Goal: Transaction & Acquisition: Subscribe to service/newsletter

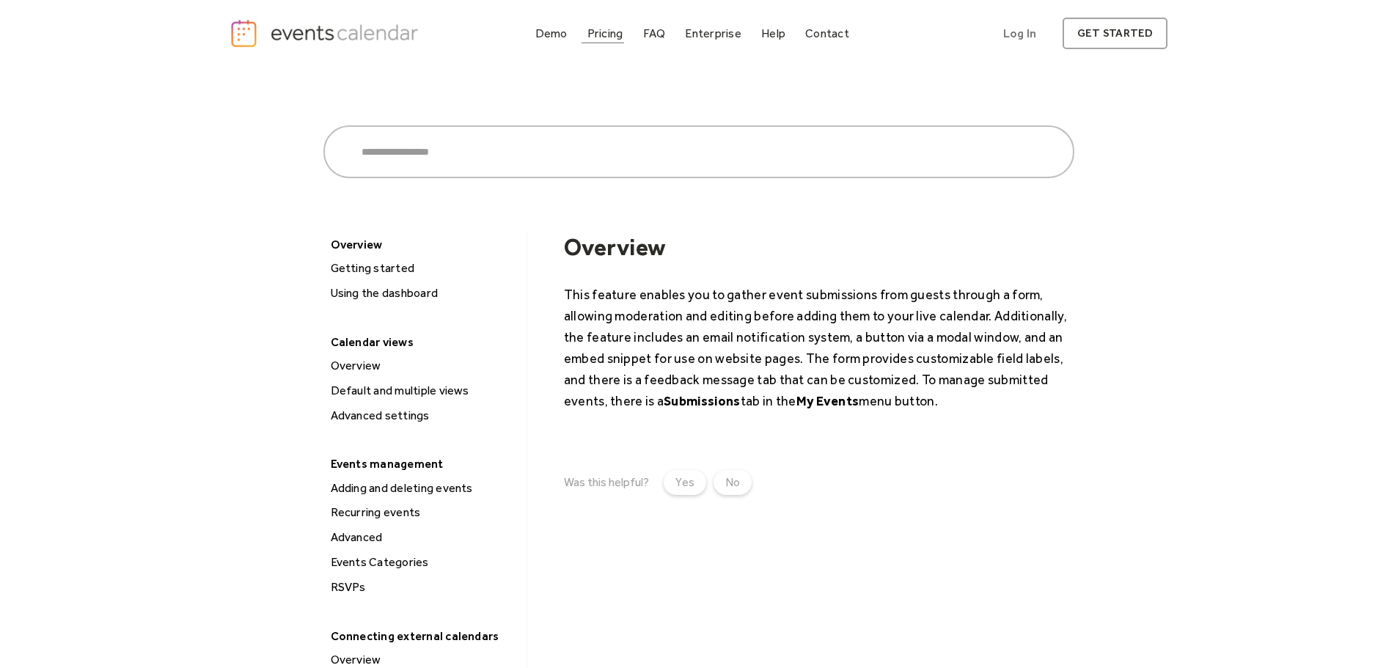
click at [615, 35] on div "Pricing" at bounding box center [605, 33] width 36 height 8
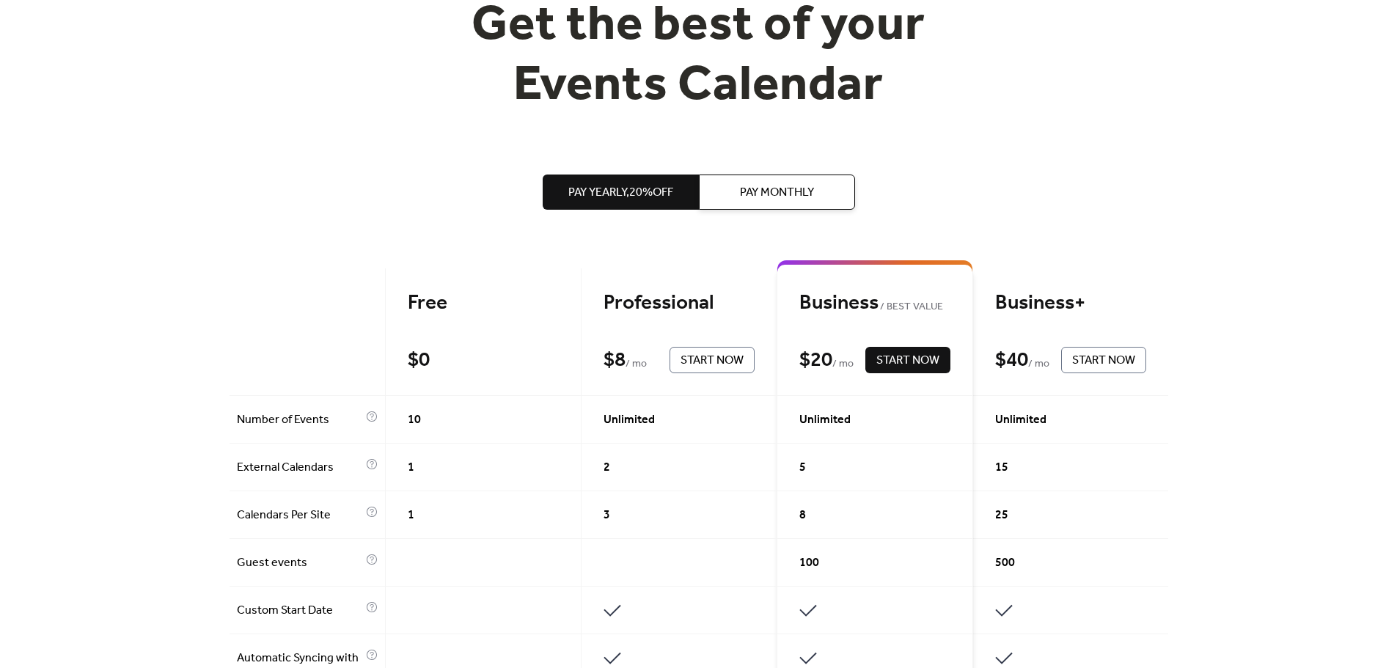
scroll to position [147, 0]
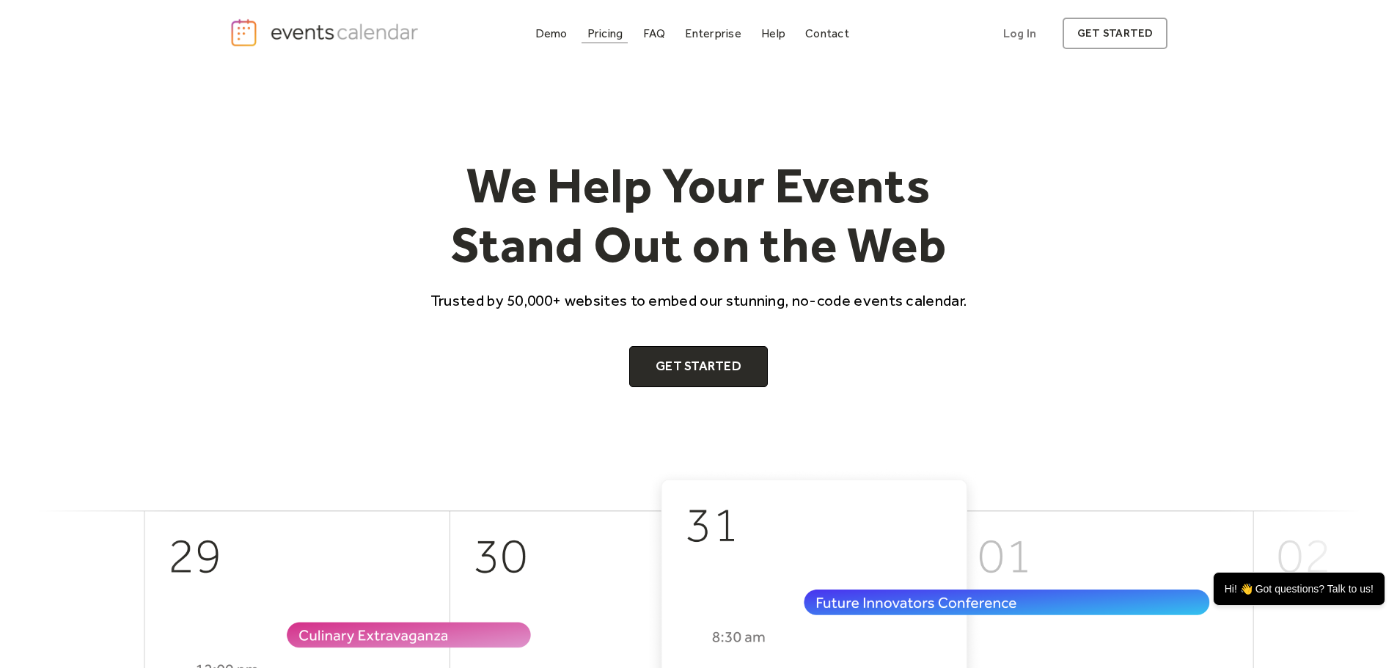
click at [595, 34] on div "Pricing" at bounding box center [605, 33] width 36 height 8
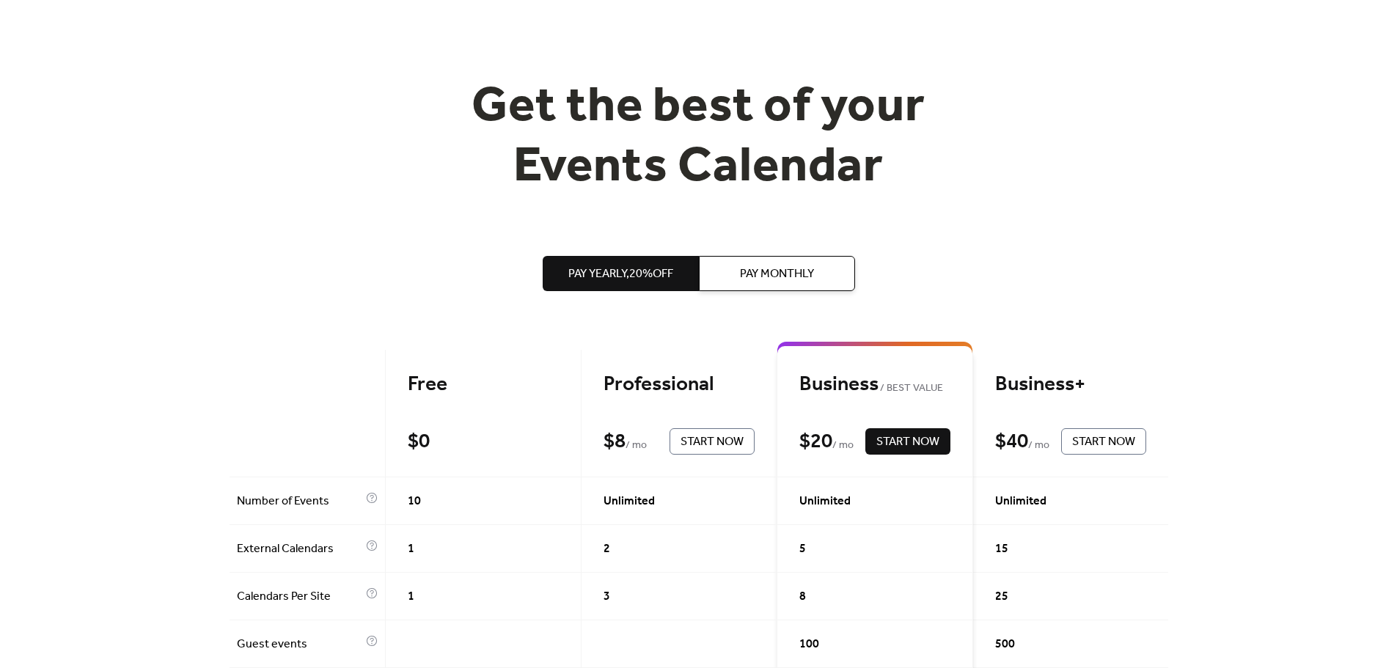
scroll to position [73, 0]
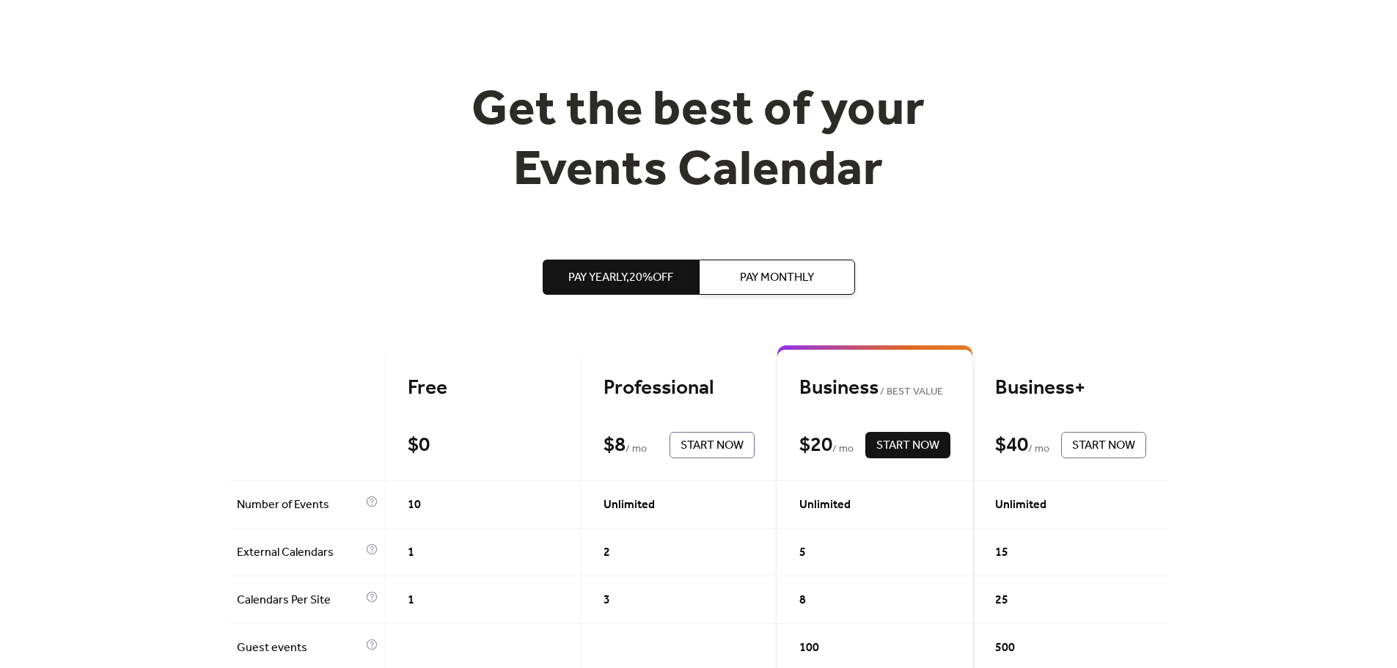
click at [778, 285] on span "Pay Monthly" at bounding box center [777, 278] width 74 height 18
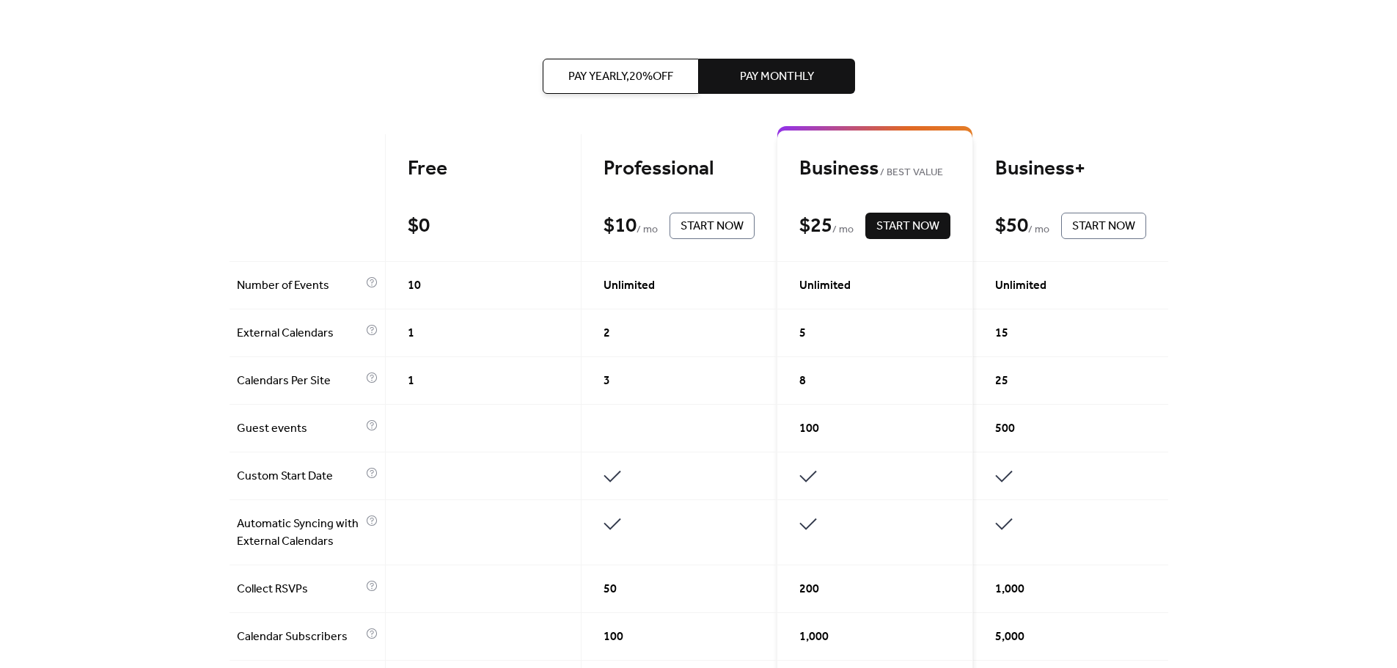
scroll to position [293, 0]
click at [652, 78] on span "Pay Yearly, 20% off" at bounding box center [620, 77] width 105 height 18
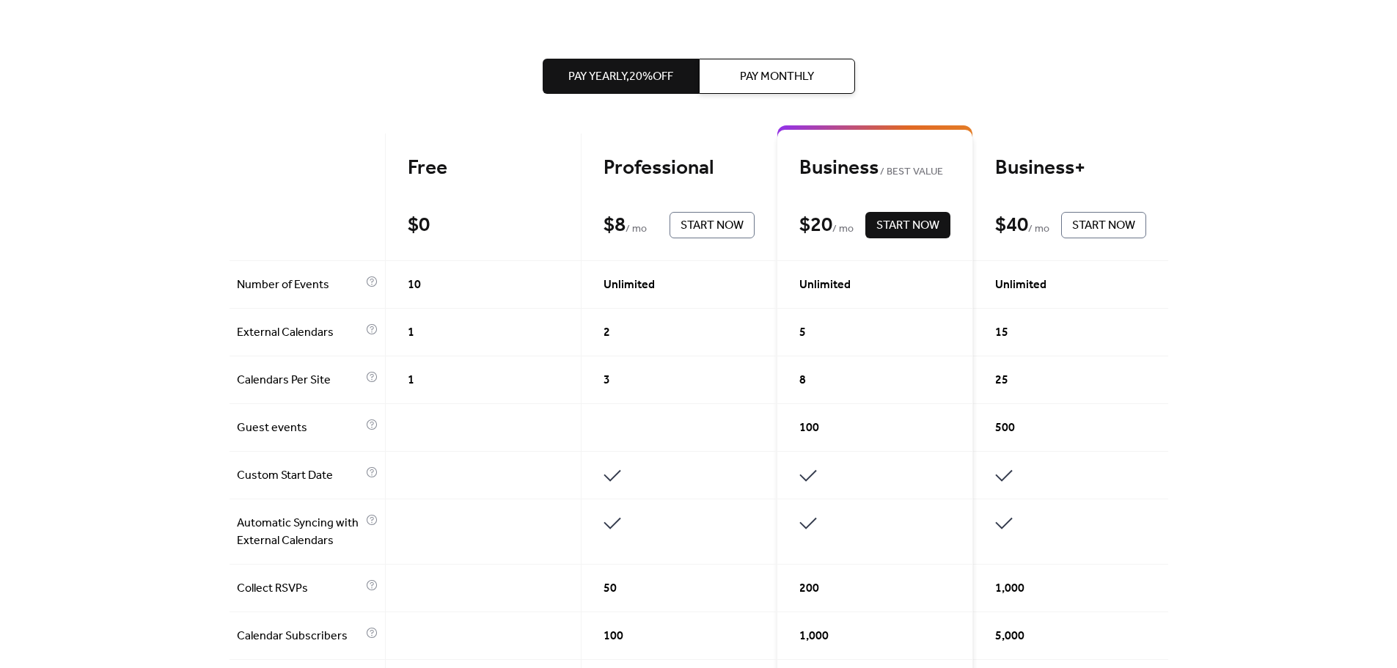
click at [807, 78] on span "Pay Monthly" at bounding box center [777, 77] width 74 height 18
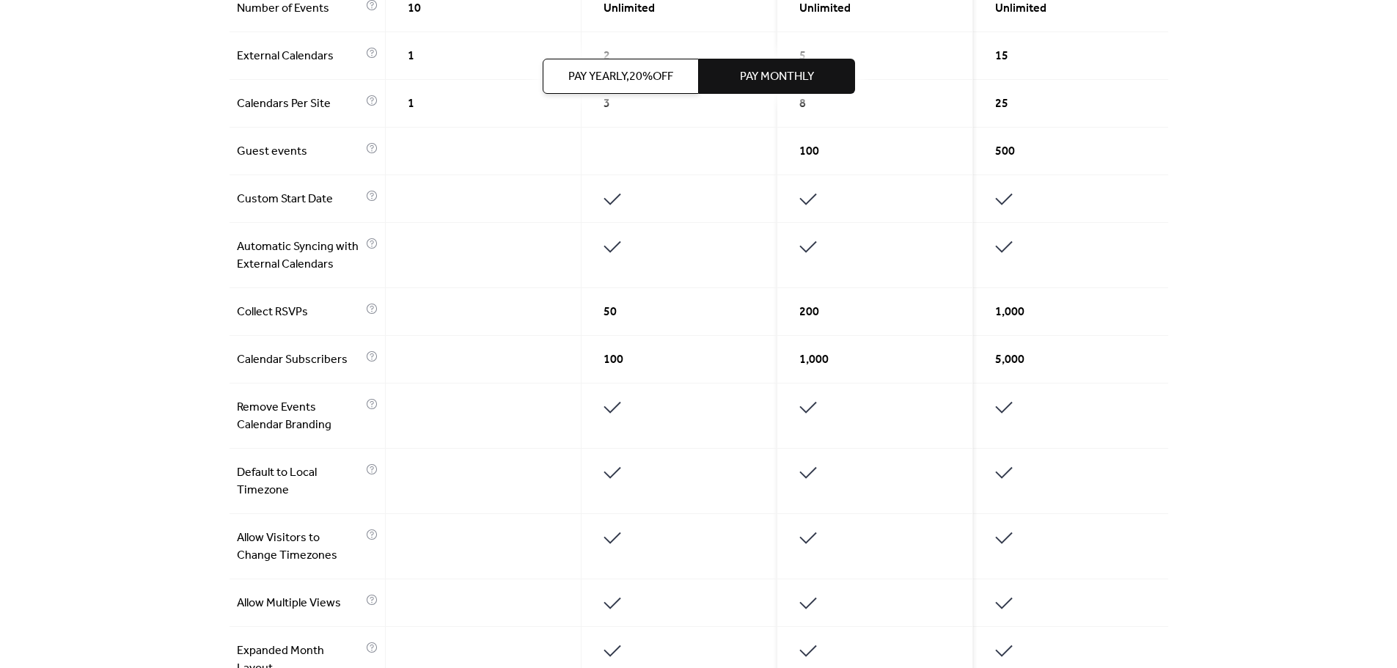
scroll to position [660, 0]
